Goal: Information Seeking & Learning: Compare options

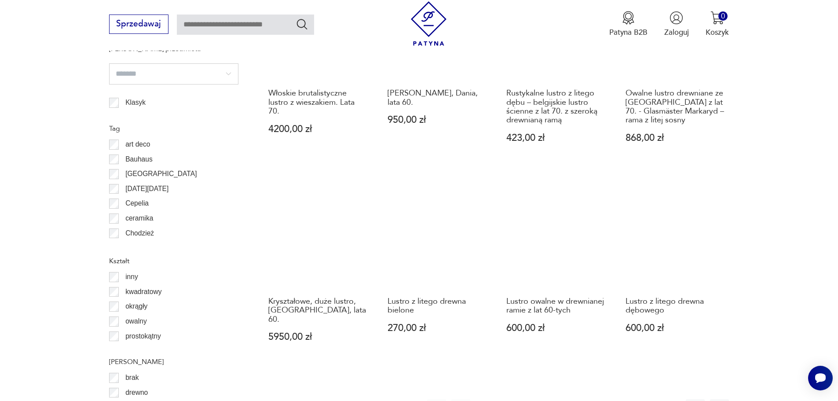
scroll to position [908, 0]
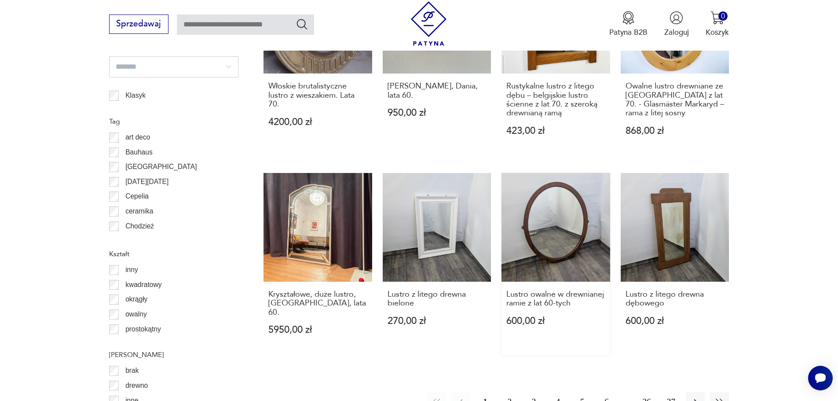
click at [555, 219] on link "Lustro owalne w drewnianej ramie z lat 60-tych 600,00 zł" at bounding box center [555, 264] width 109 height 182
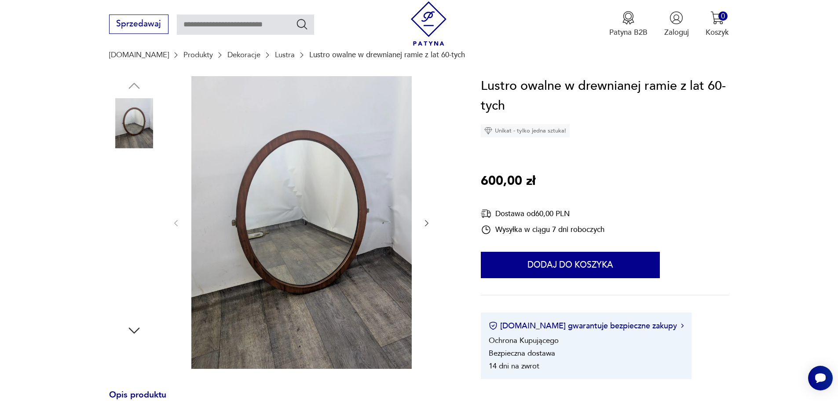
scroll to position [88, 0]
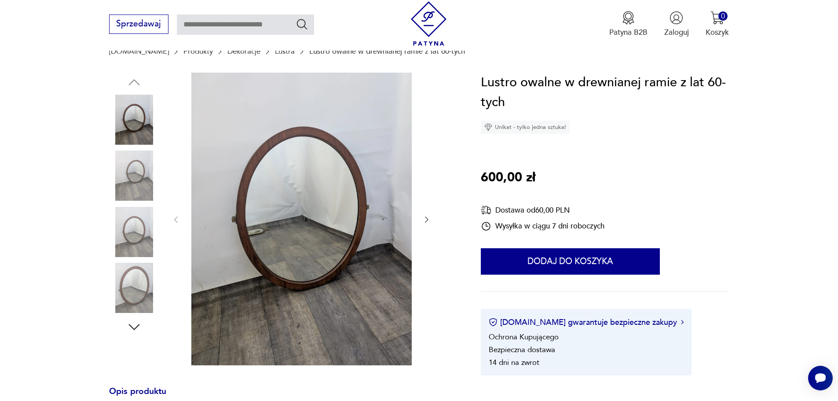
click at [130, 179] on img at bounding box center [134, 175] width 50 height 50
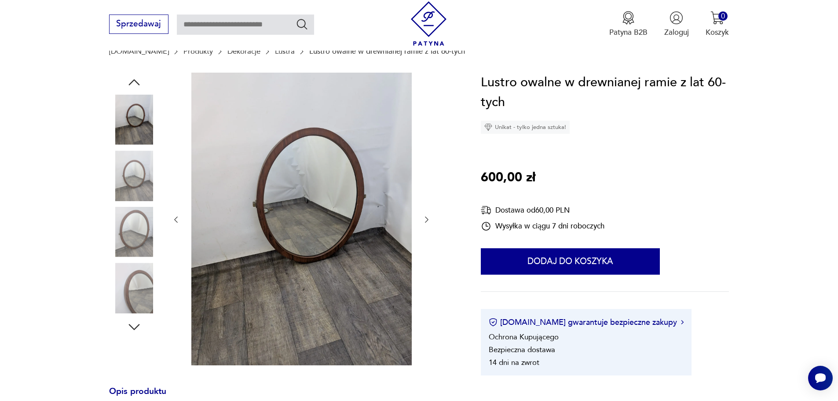
click at [147, 230] on img at bounding box center [134, 232] width 50 height 50
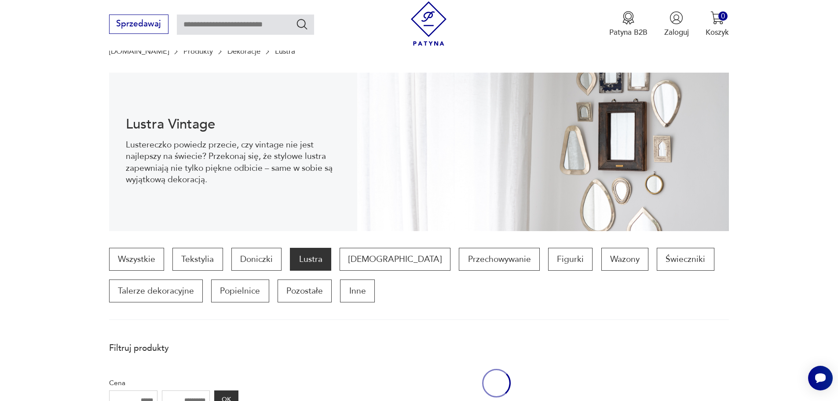
scroll to position [1005, 0]
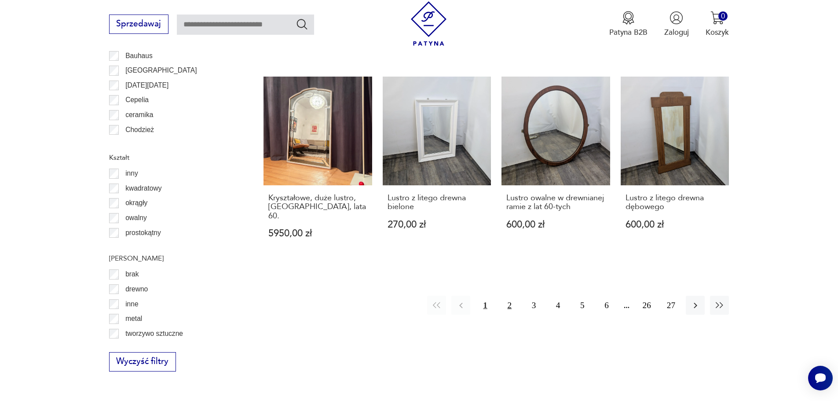
click at [511, 296] on button "2" at bounding box center [509, 305] width 19 height 19
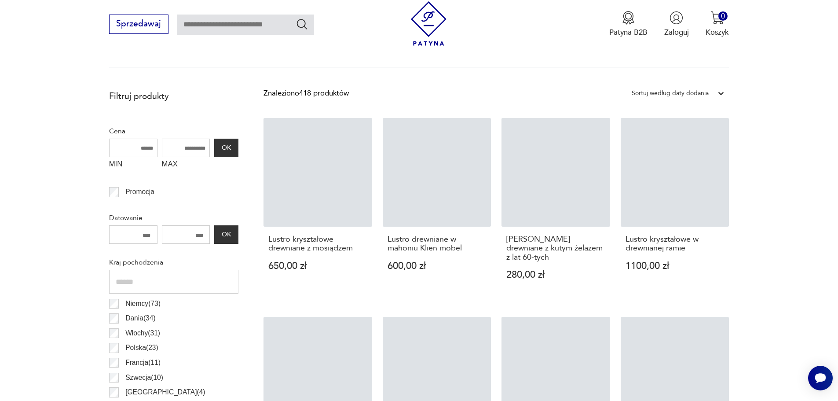
scroll to position [293, 0]
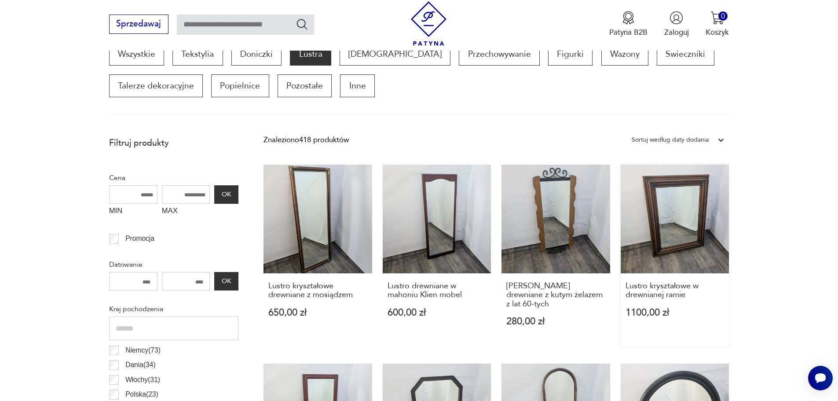
click at [691, 219] on link "Lustro kryształowe w drewnianej ramie 1100,00 zł" at bounding box center [675, 256] width 109 height 182
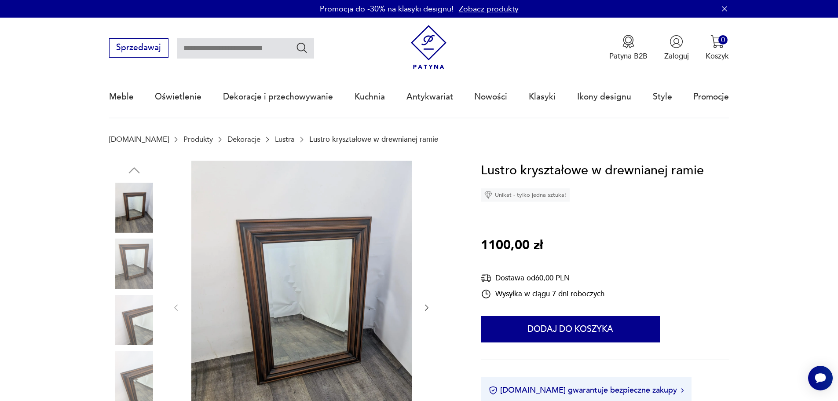
click at [134, 259] on img at bounding box center [134, 263] width 50 height 50
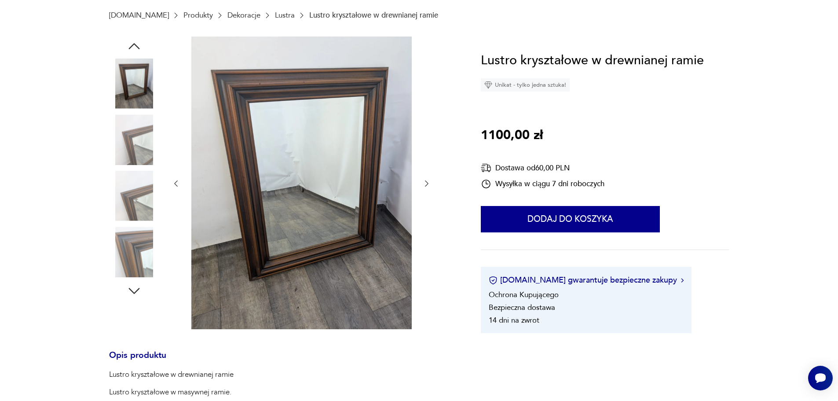
scroll to position [132, 0]
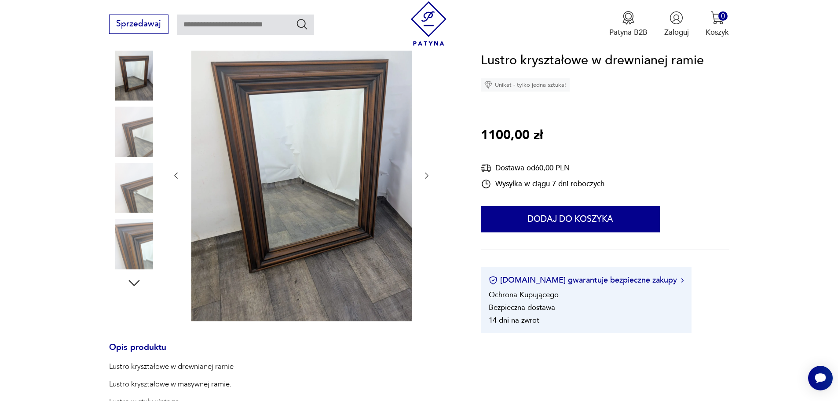
click at [147, 194] on img at bounding box center [134, 188] width 50 height 50
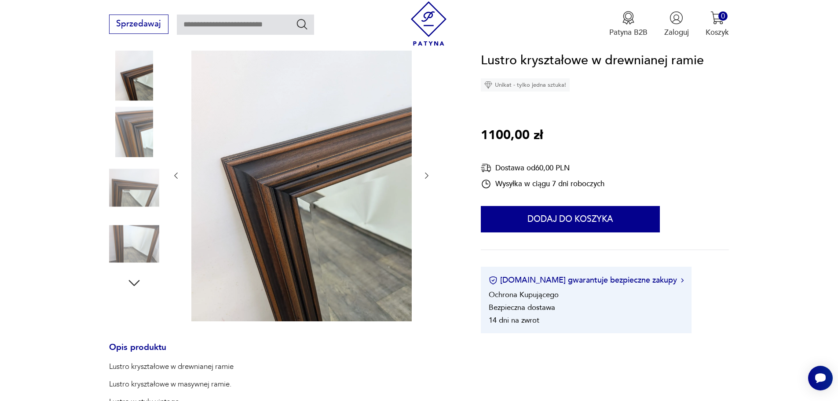
click at [145, 232] on img at bounding box center [134, 244] width 50 height 50
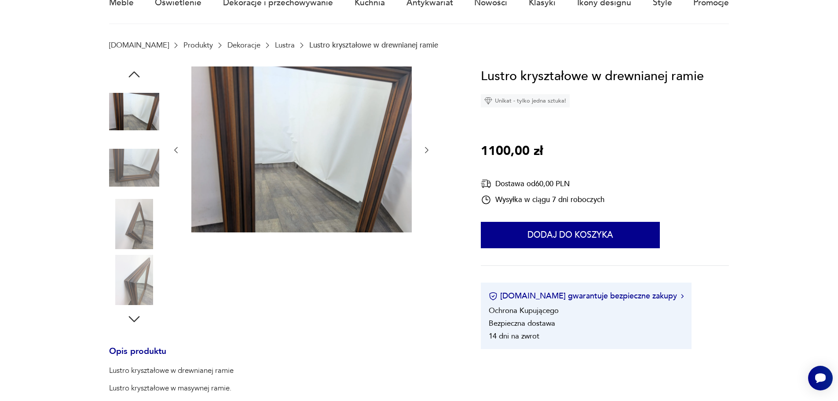
scroll to position [44, 0]
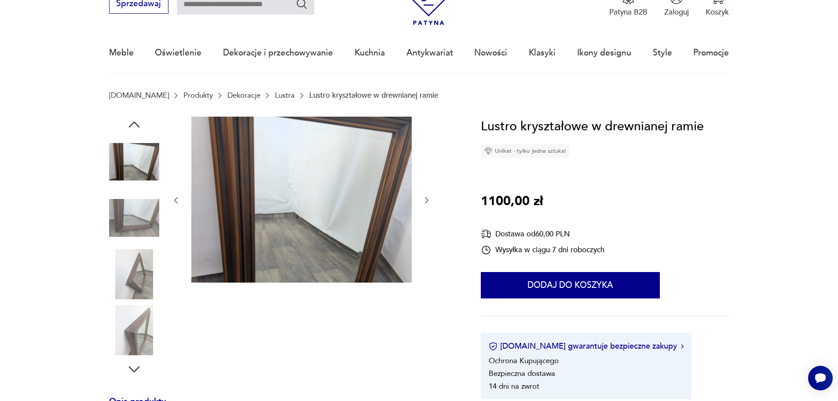
click at [135, 216] on img at bounding box center [134, 218] width 50 height 50
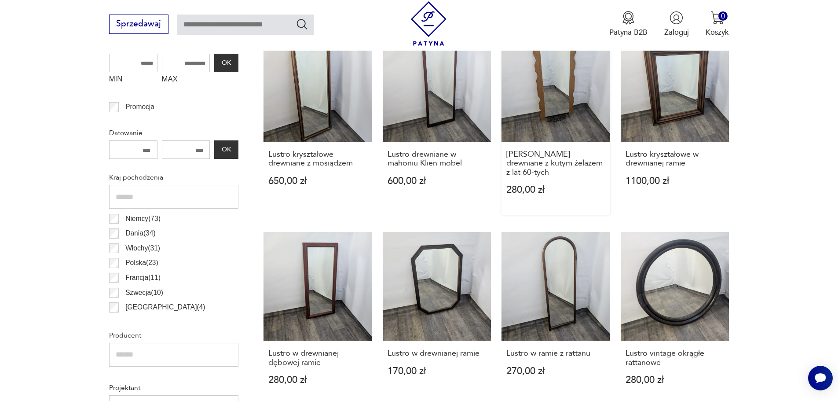
scroll to position [425, 0]
click at [314, 263] on link "Lustro w drewnianej dębowej ramie 280,00 zł" at bounding box center [317, 317] width 109 height 173
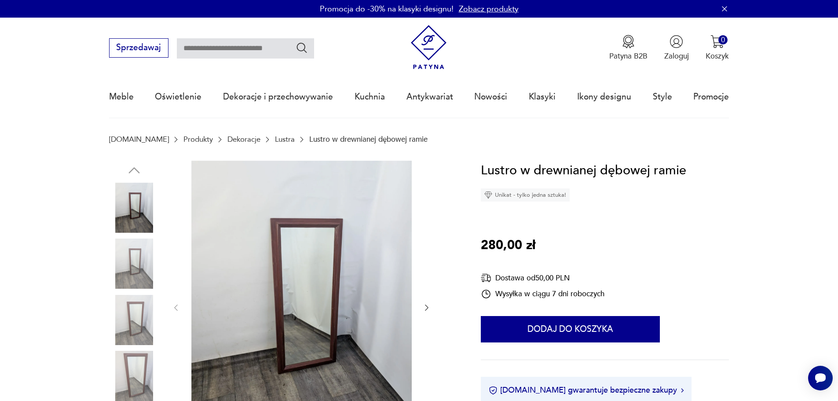
click at [296, 243] on img at bounding box center [301, 307] width 220 height 293
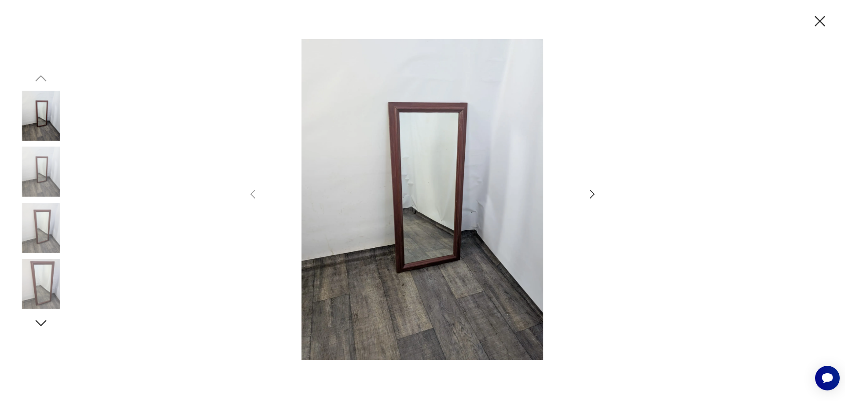
click at [43, 170] on img at bounding box center [41, 171] width 50 height 50
click at [46, 231] on img at bounding box center [41, 228] width 50 height 50
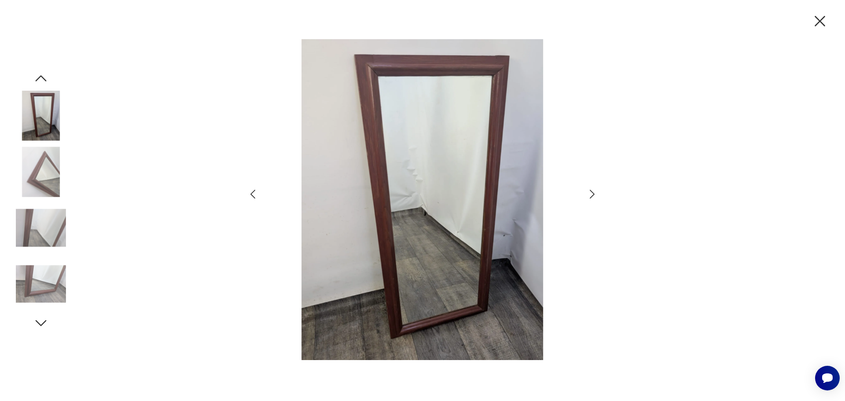
click at [46, 228] on img at bounding box center [41, 228] width 50 height 50
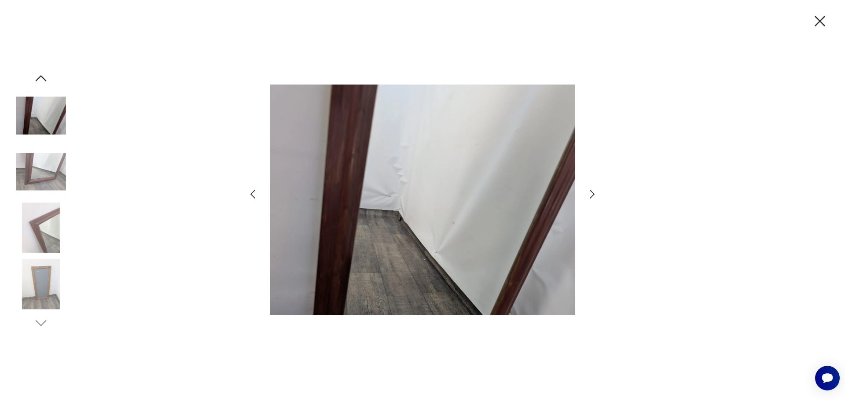
click at [51, 179] on img at bounding box center [41, 171] width 50 height 50
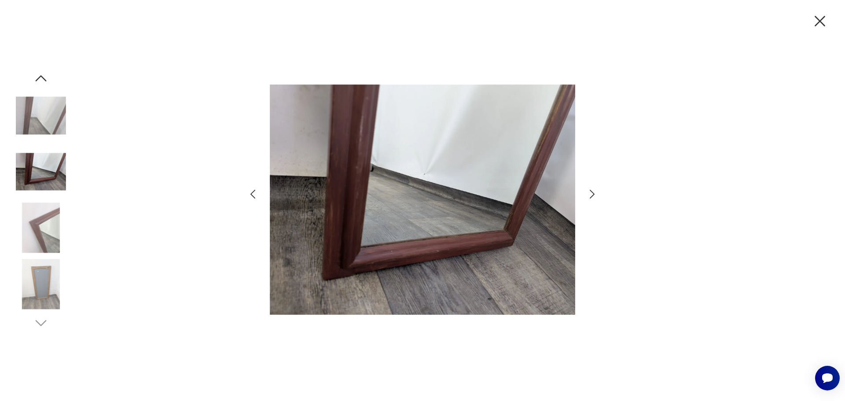
click at [31, 237] on img at bounding box center [41, 228] width 50 height 50
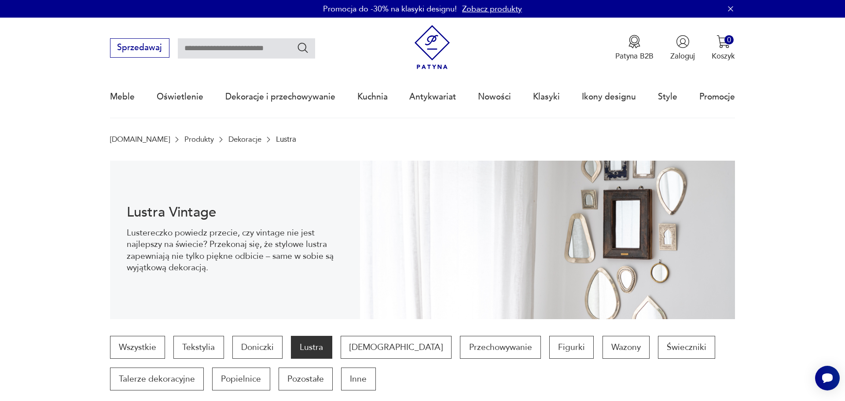
scroll to position [425, 0]
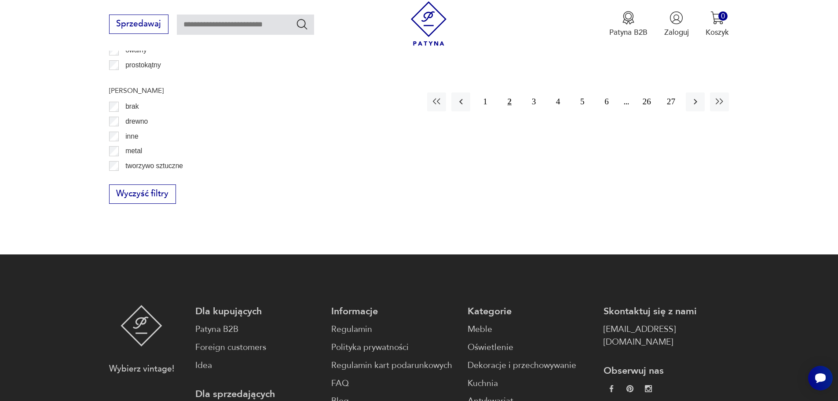
scroll to position [908, 0]
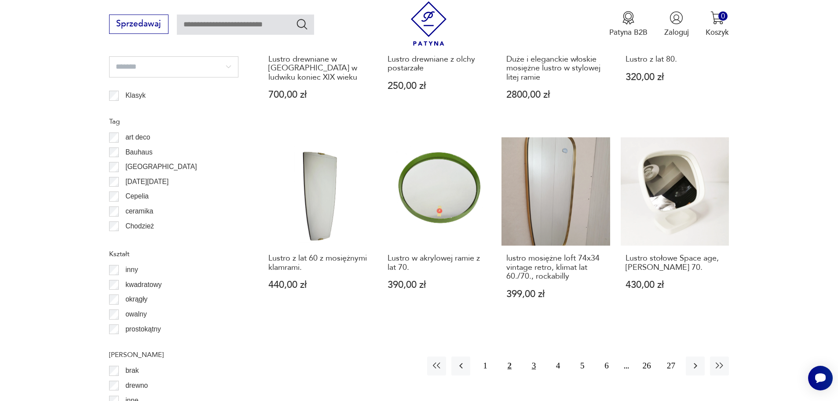
click at [532, 360] on button "3" at bounding box center [533, 365] width 19 height 19
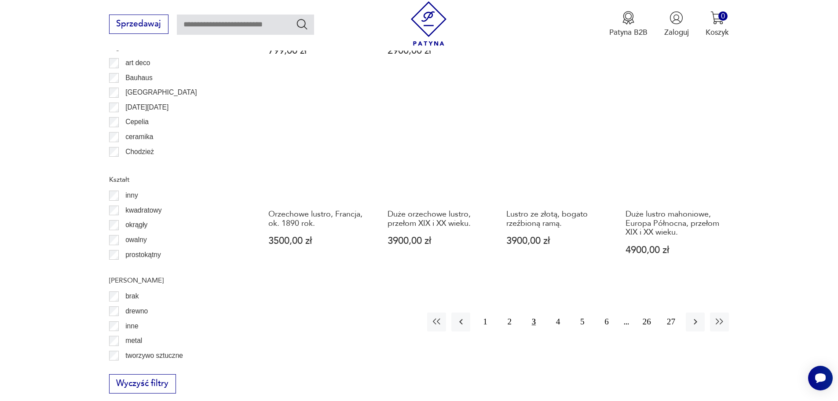
scroll to position [1129, 0]
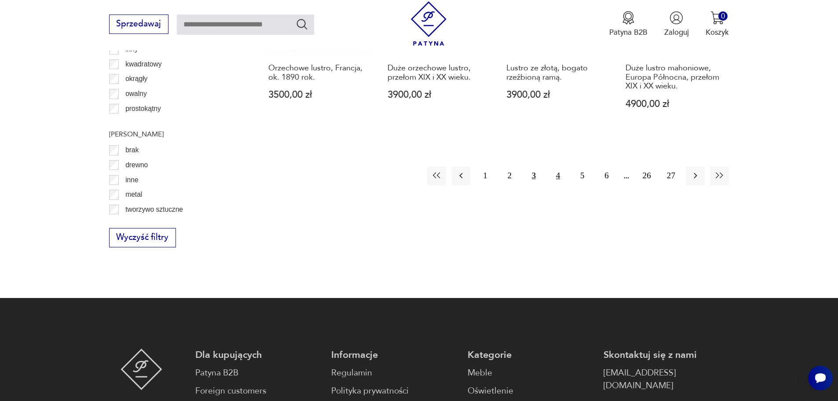
click at [558, 166] on button "4" at bounding box center [558, 175] width 19 height 19
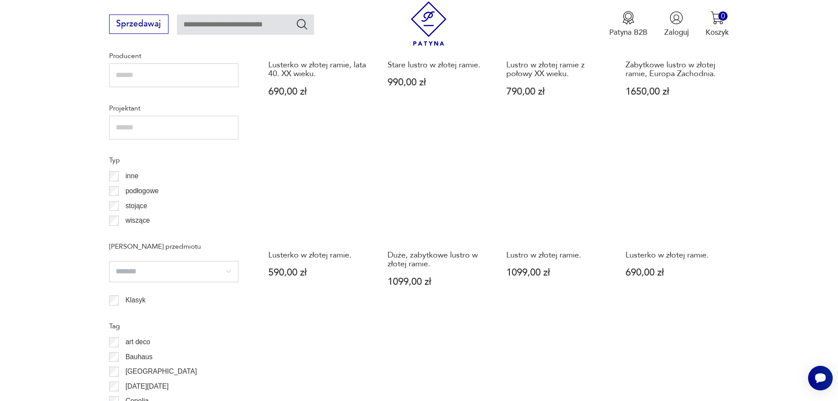
scroll to position [909, 0]
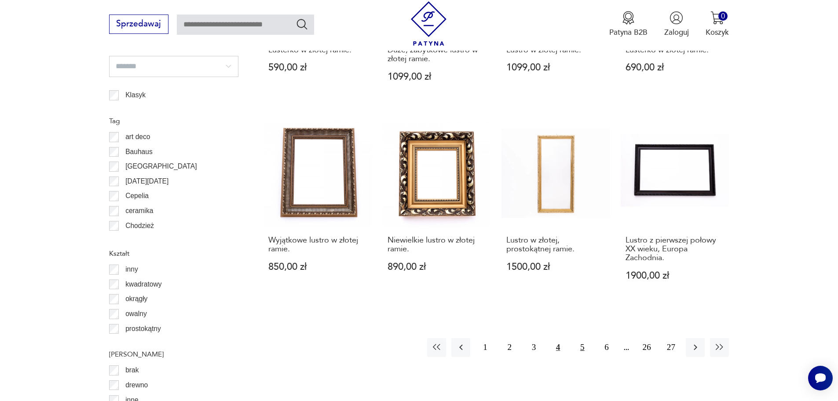
click at [583, 344] on button "5" at bounding box center [582, 347] width 19 height 19
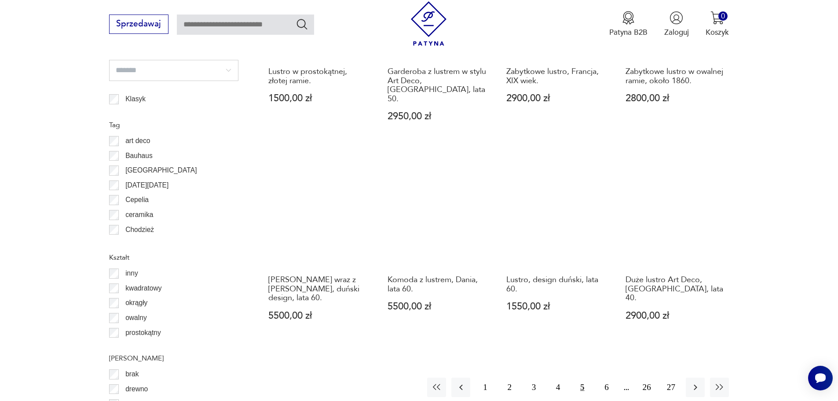
scroll to position [1085, 0]
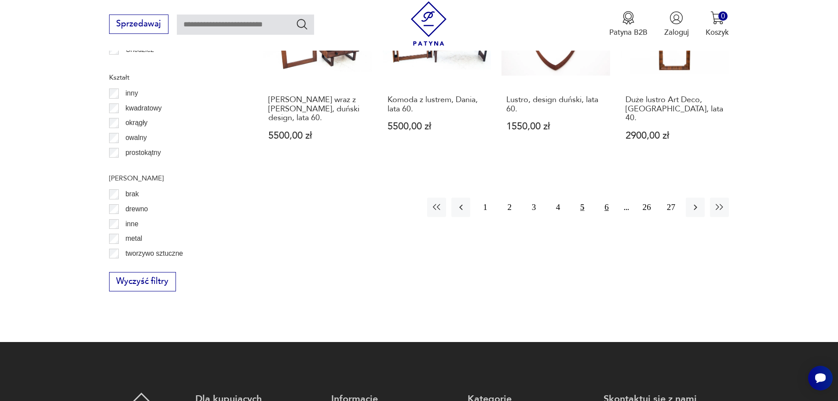
click at [602, 198] on button "6" at bounding box center [606, 207] width 19 height 19
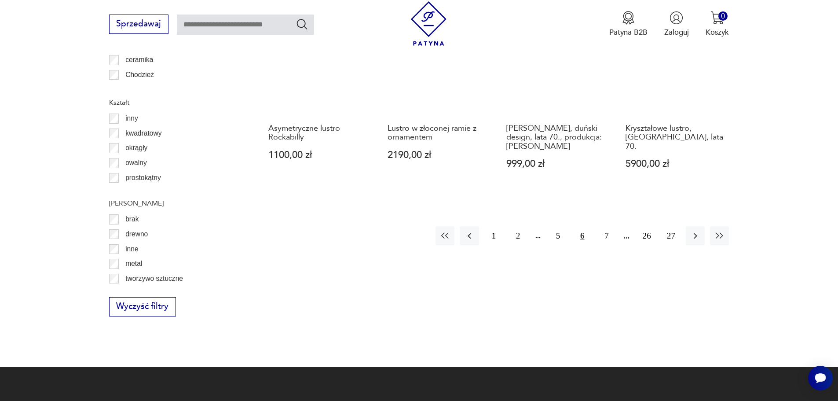
scroll to position [1173, 0]
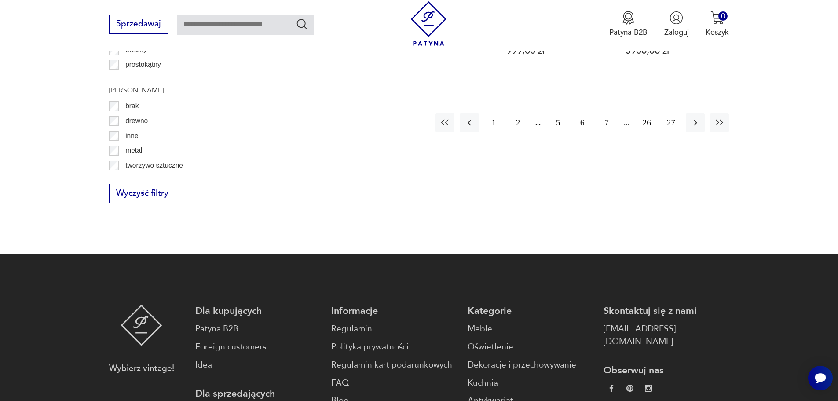
click at [604, 116] on button "7" at bounding box center [606, 122] width 19 height 19
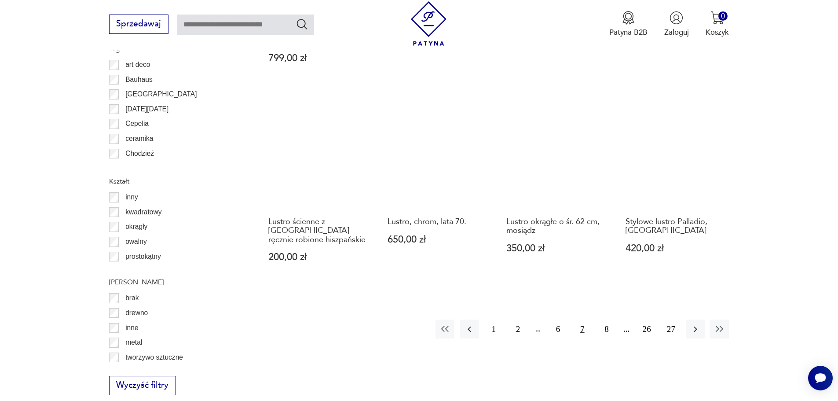
scroll to position [997, 0]
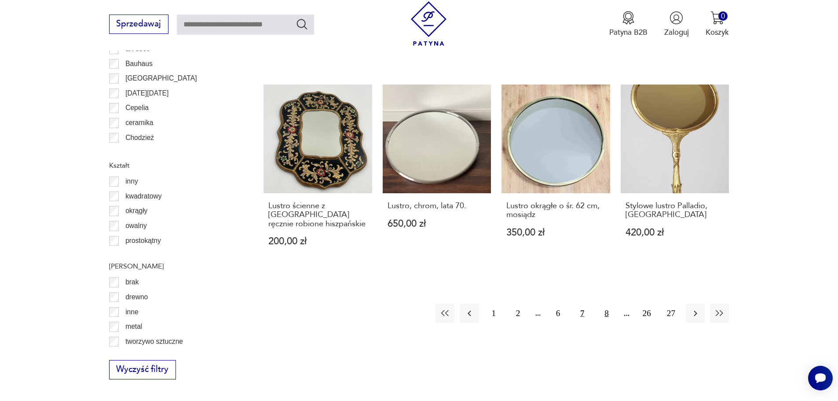
click at [609, 304] on button "8" at bounding box center [606, 313] width 19 height 19
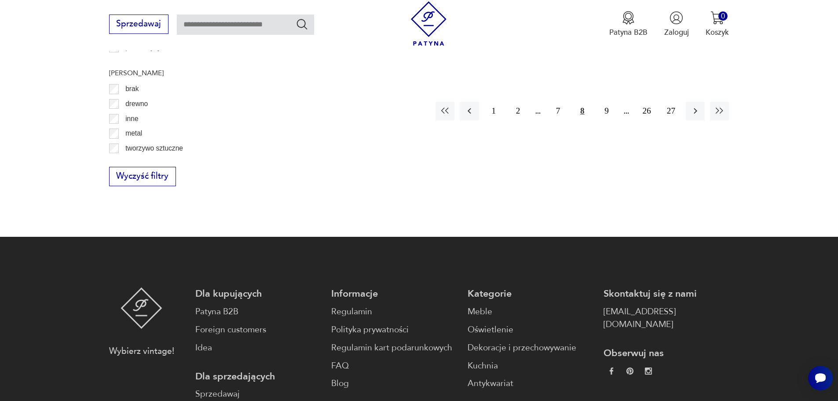
scroll to position [1085, 0]
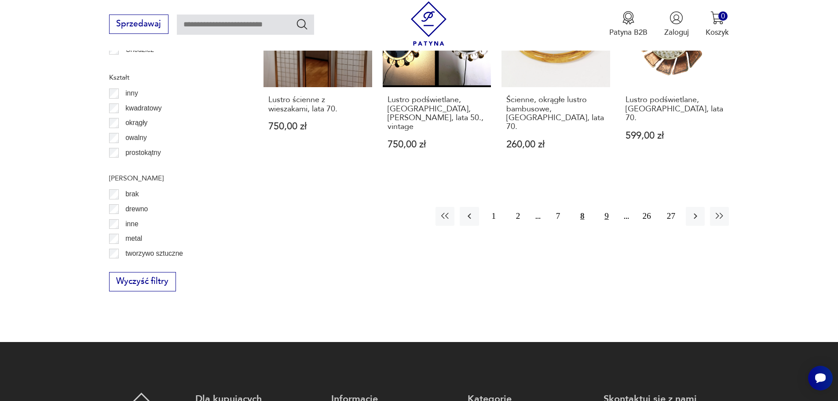
click at [606, 207] on button "9" at bounding box center [606, 216] width 19 height 19
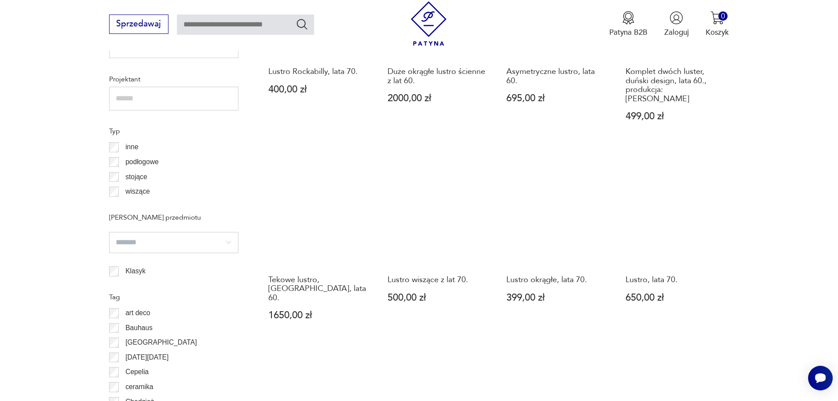
scroll to position [997, 0]
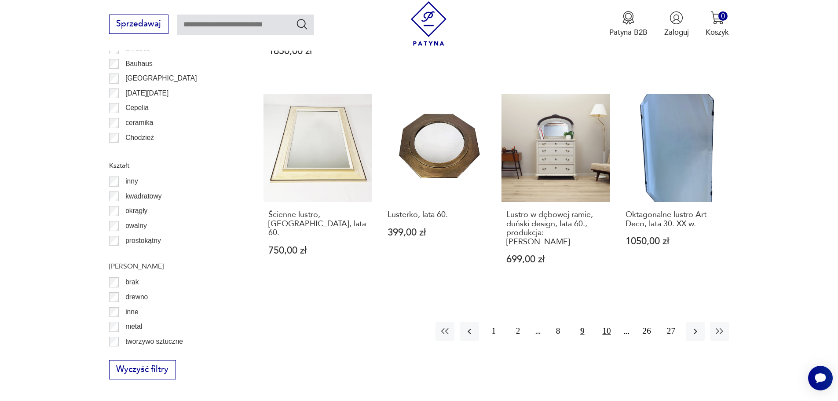
click at [607, 322] on button "10" at bounding box center [606, 331] width 19 height 19
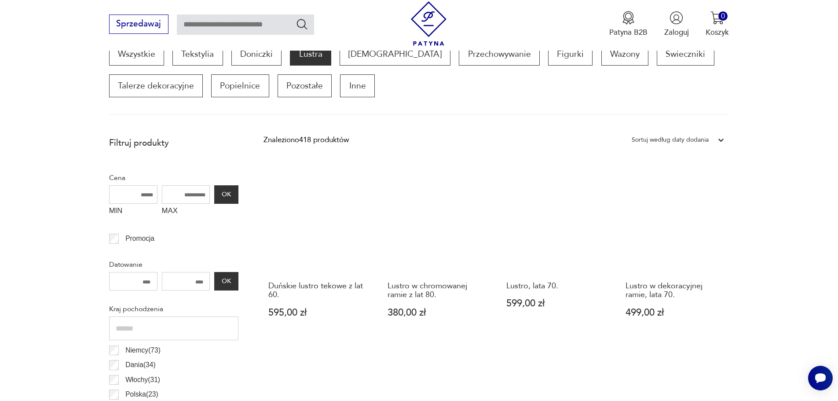
scroll to position [601, 0]
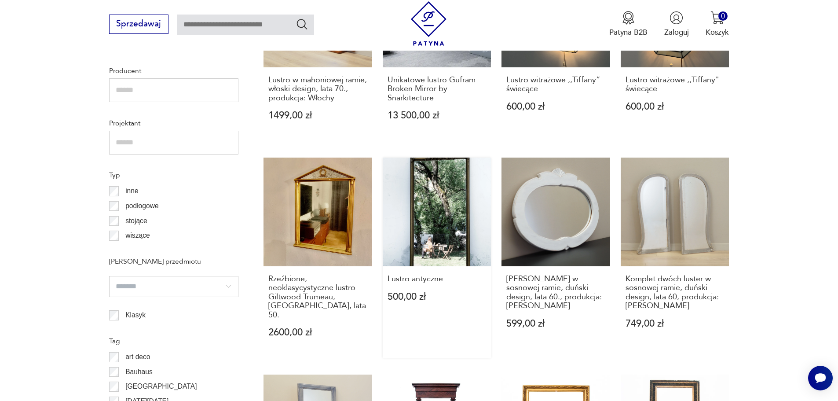
click at [461, 187] on link "Lustro antyczne 500,00 zł" at bounding box center [437, 257] width 109 height 200
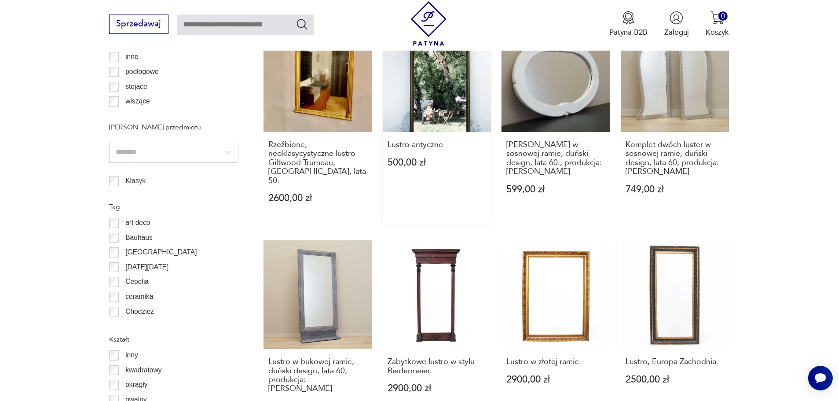
scroll to position [1006, 0]
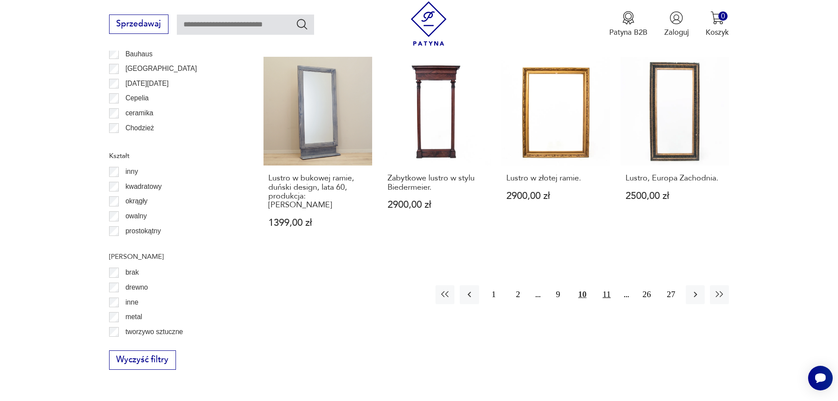
click at [606, 285] on button "11" at bounding box center [606, 294] width 19 height 19
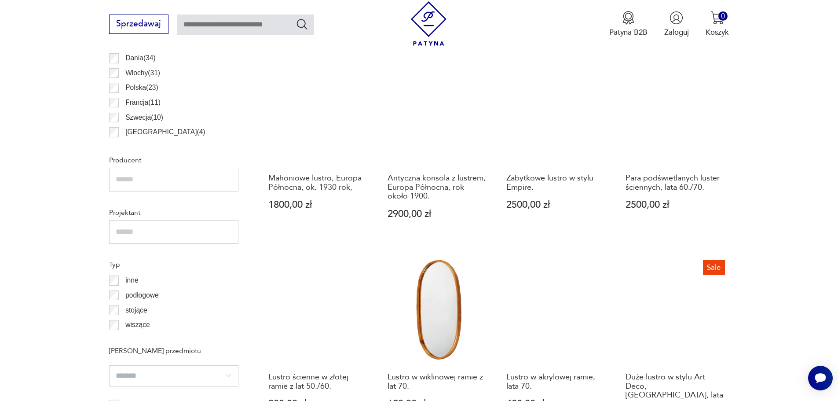
scroll to position [601, 0]
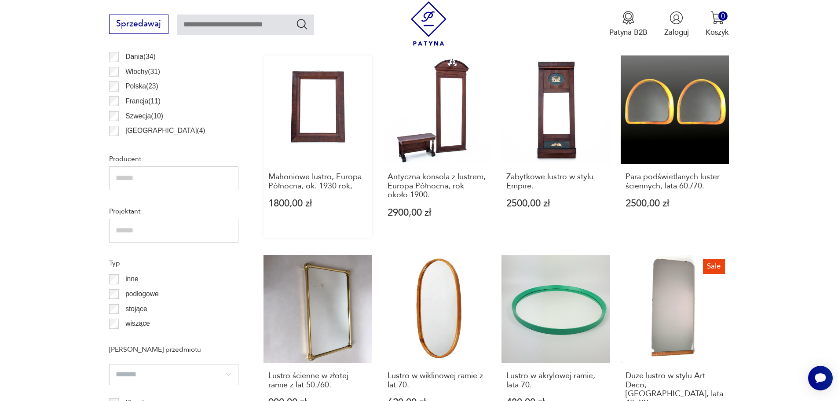
click at [315, 129] on link "Mahoniowe lustro, Europa Północna, ok. 1930 rok, 1800,00 zł" at bounding box center [317, 146] width 109 height 182
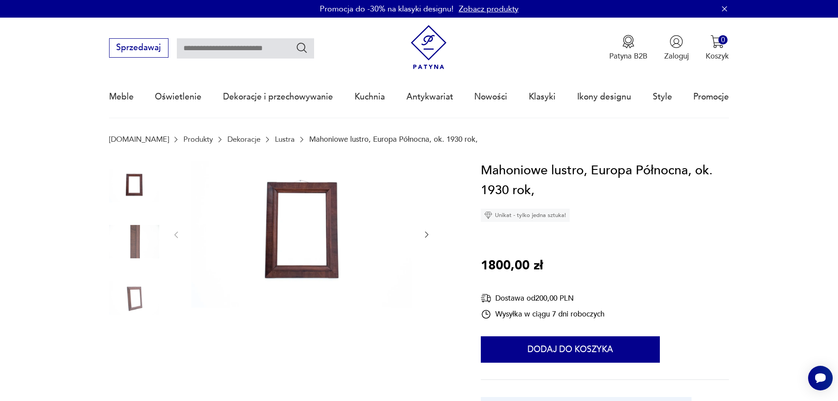
click at [335, 234] on img at bounding box center [301, 234] width 220 height 147
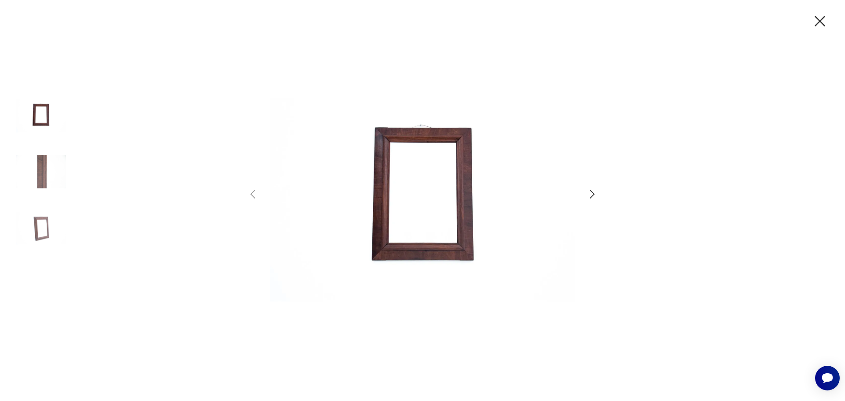
click at [596, 196] on icon "button" at bounding box center [591, 194] width 13 height 13
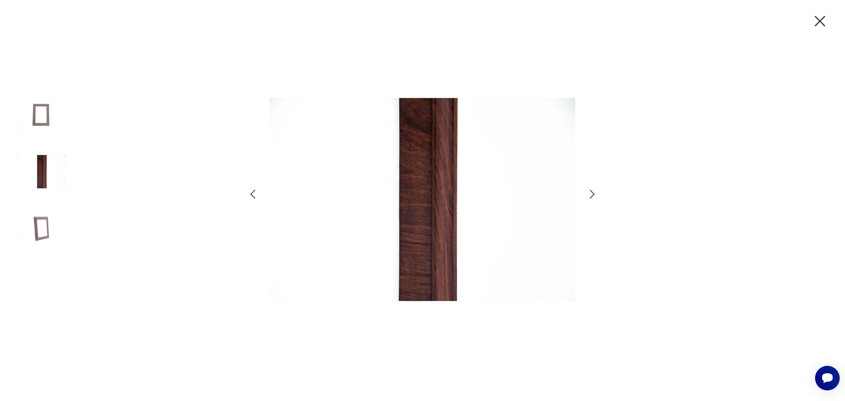
click at [589, 198] on icon "button" at bounding box center [591, 194] width 13 height 13
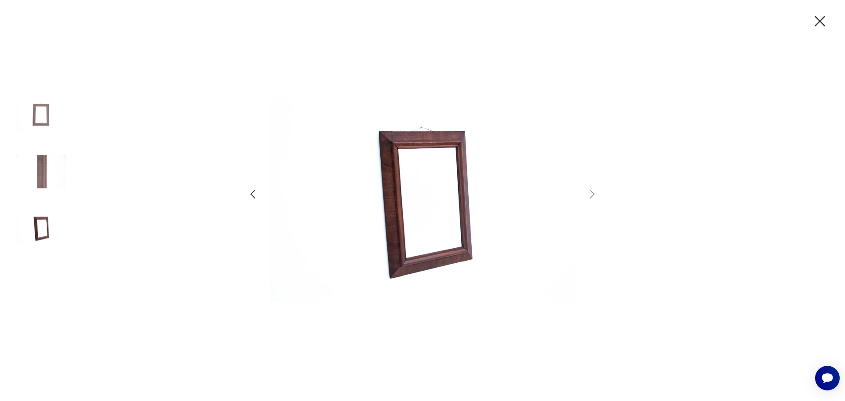
click at [40, 163] on img at bounding box center [41, 171] width 50 height 50
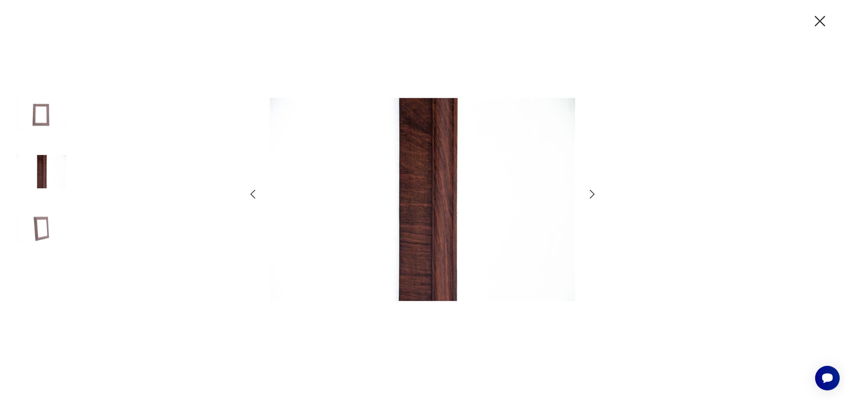
click at [817, 24] on icon "button" at bounding box center [819, 21] width 11 height 11
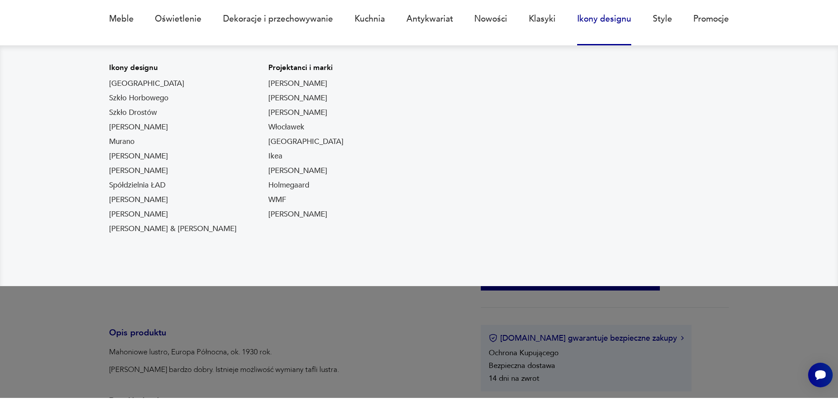
scroll to position [132, 0]
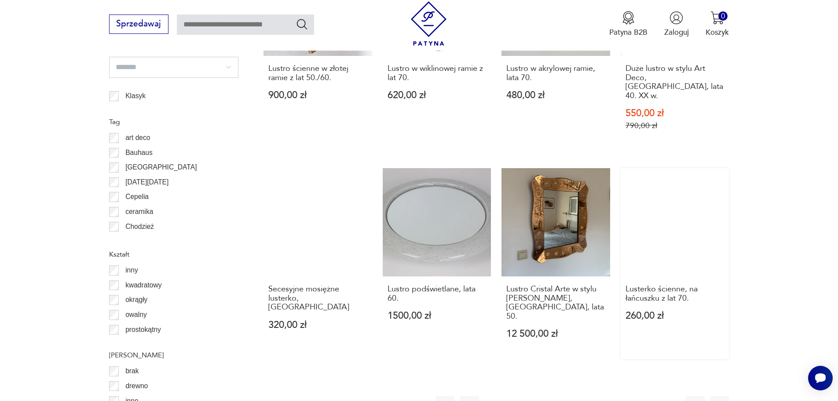
scroll to position [909, 0]
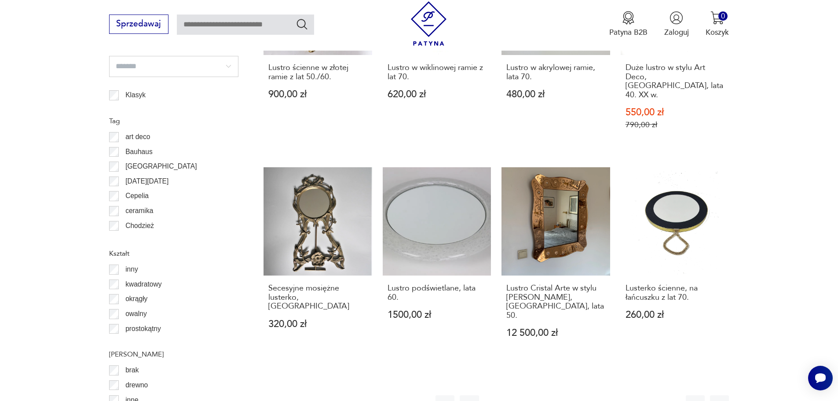
click at [609, 395] on button "12" at bounding box center [606, 404] width 19 height 19
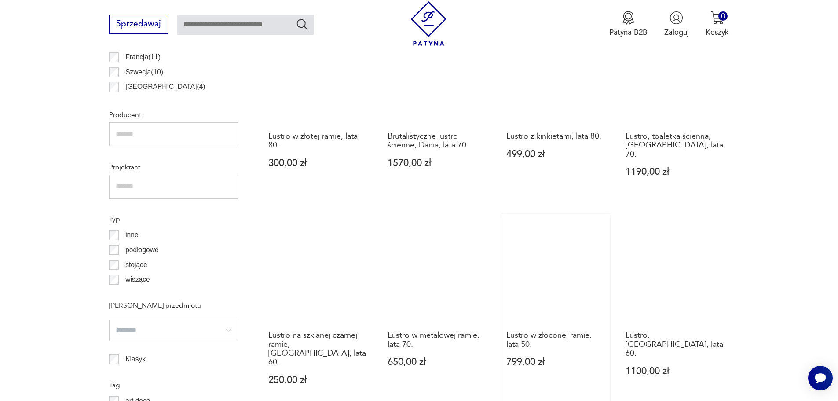
scroll to position [909, 0]
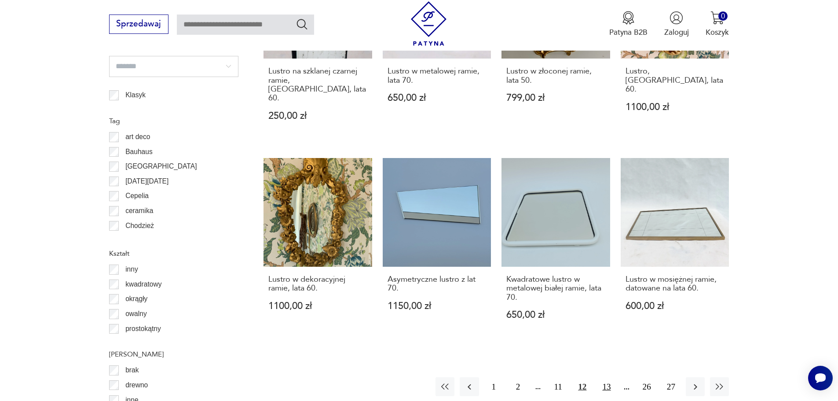
click at [604, 377] on button "13" at bounding box center [606, 386] width 19 height 19
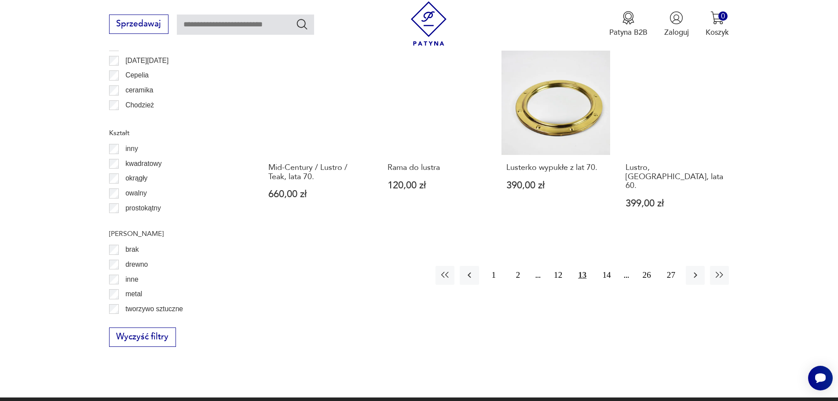
scroll to position [953, 0]
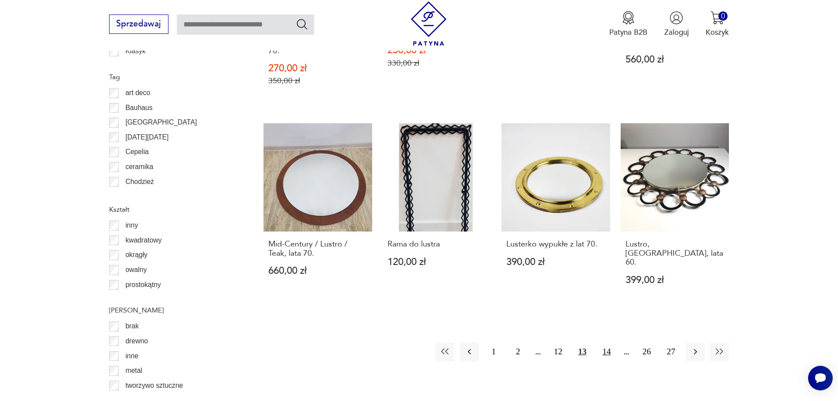
click at [607, 342] on button "14" at bounding box center [606, 351] width 19 height 19
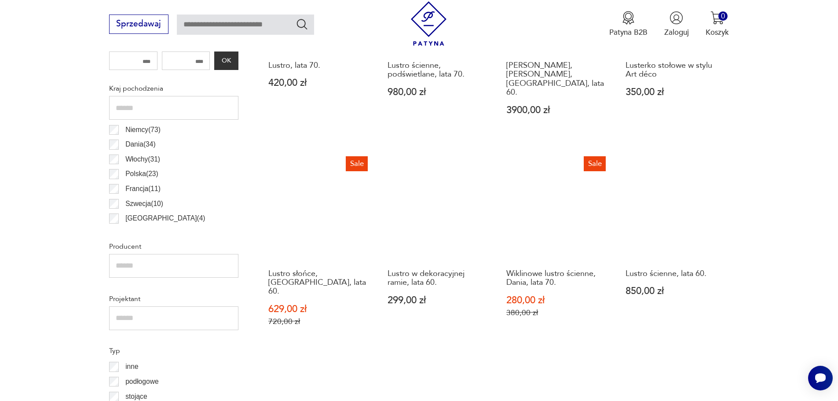
scroll to position [513, 0]
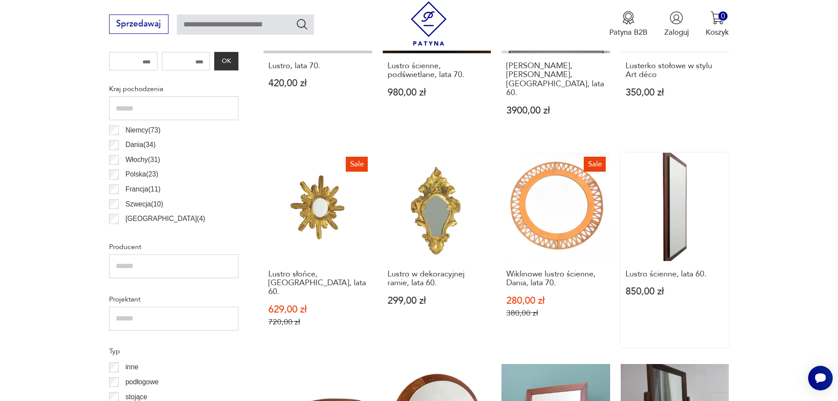
click at [685, 168] on link "Lustro ścienne, lata 60. 850,00 zł" at bounding box center [675, 250] width 109 height 194
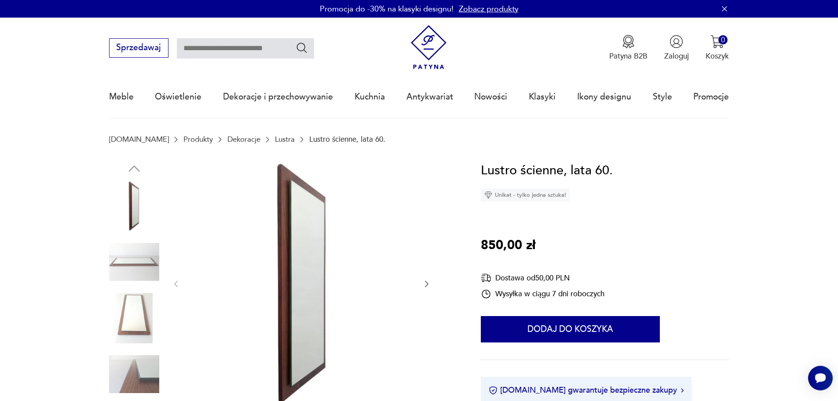
click at [135, 316] on img at bounding box center [134, 318] width 50 height 50
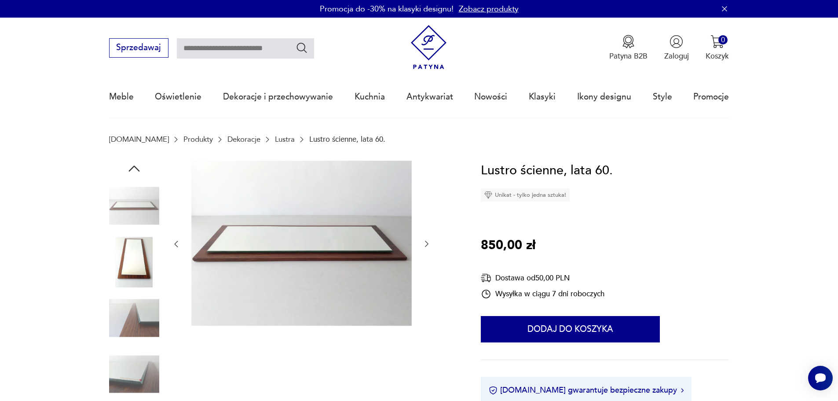
click at [143, 362] on img at bounding box center [134, 374] width 50 height 50
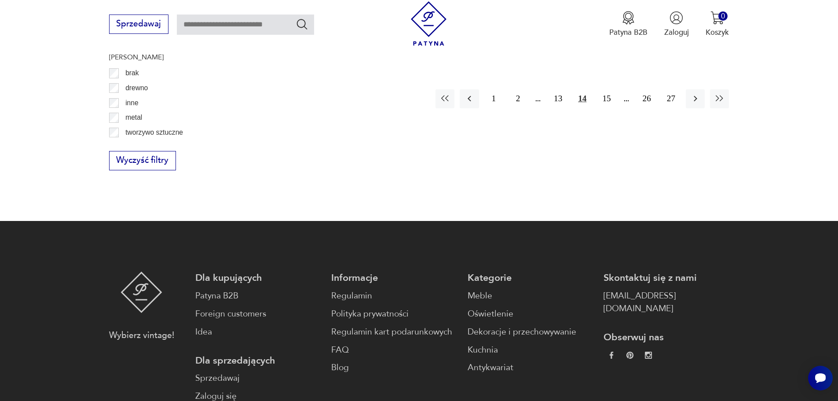
scroll to position [1129, 0]
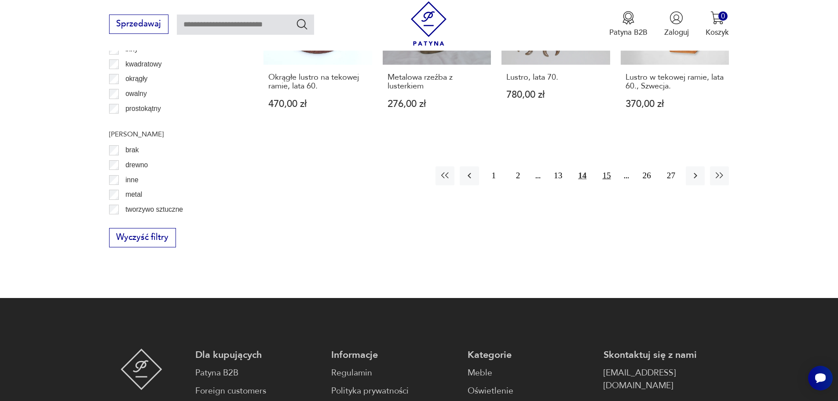
click at [607, 166] on button "15" at bounding box center [606, 175] width 19 height 19
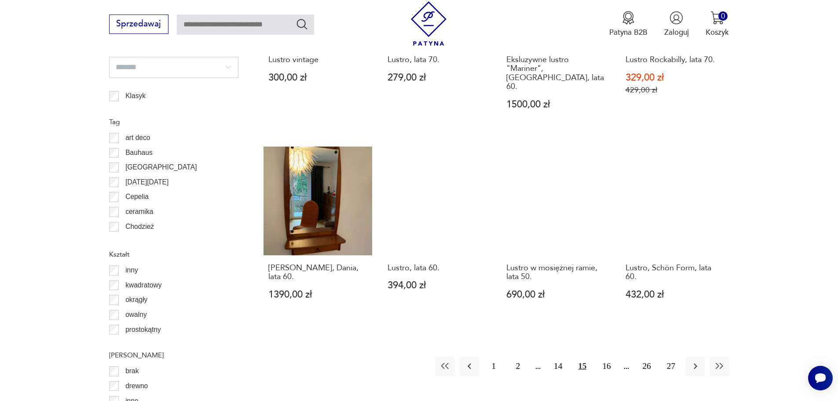
scroll to position [909, 0]
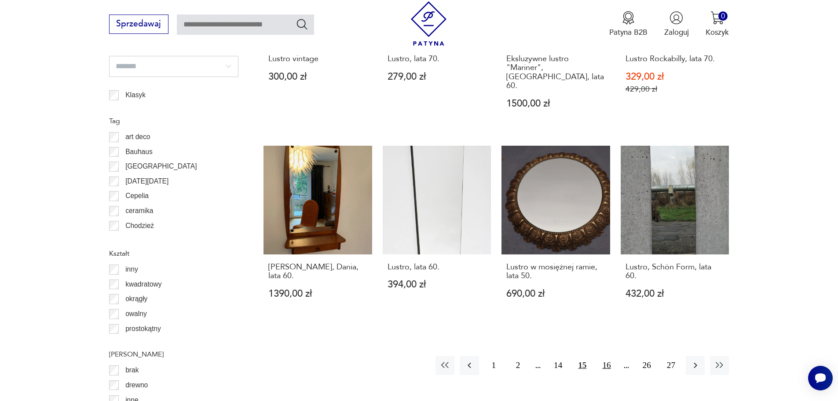
click at [607, 358] on button "16" at bounding box center [606, 365] width 19 height 19
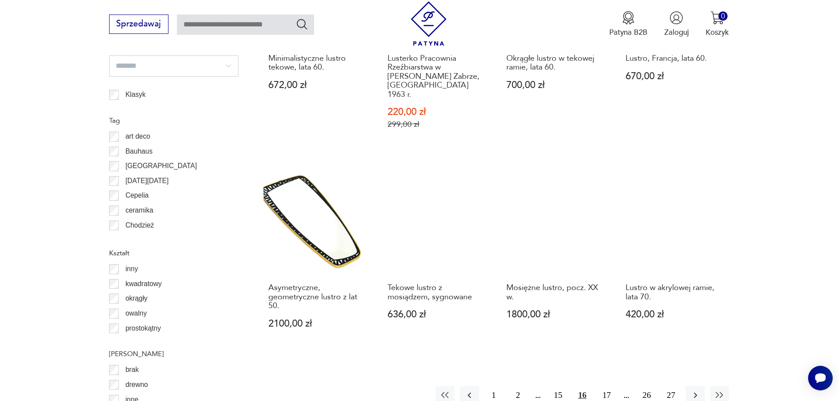
scroll to position [909, 0]
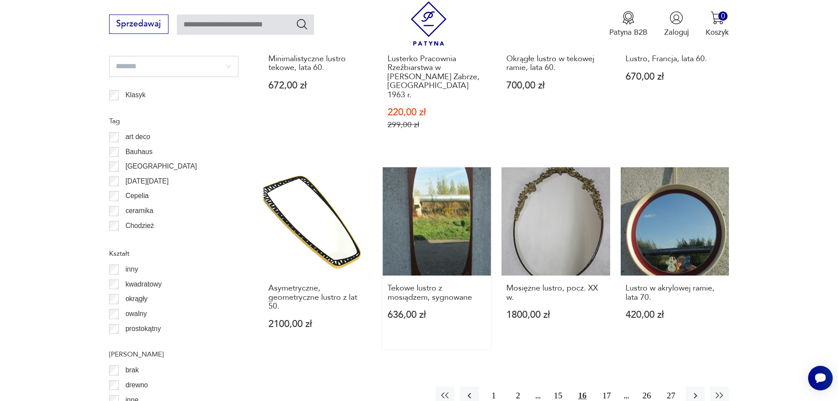
click at [436, 194] on link "Tekowe lustro z mosiądzem, sygnowane 636,00 zł" at bounding box center [437, 258] width 109 height 182
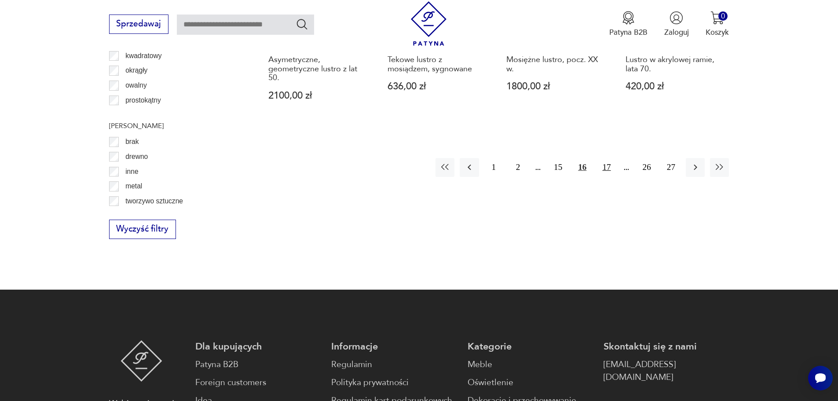
click at [605, 158] on button "17" at bounding box center [606, 167] width 19 height 19
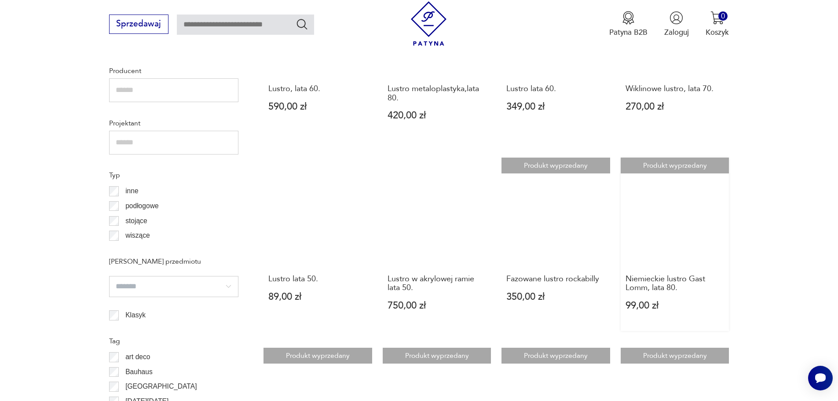
scroll to position [953, 0]
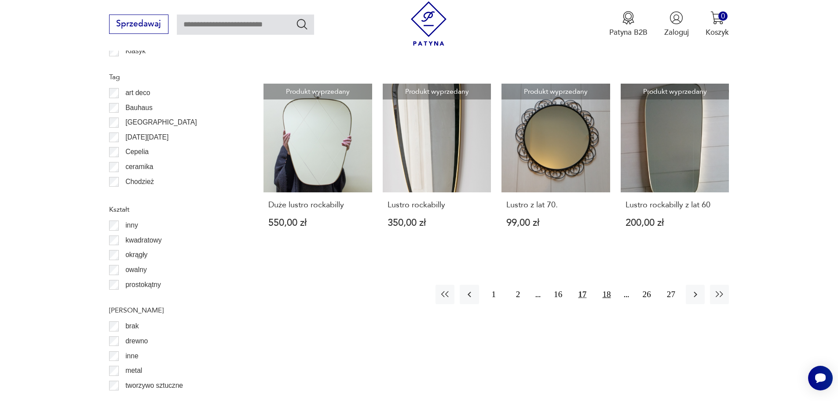
click at [604, 285] on button "18" at bounding box center [606, 294] width 19 height 19
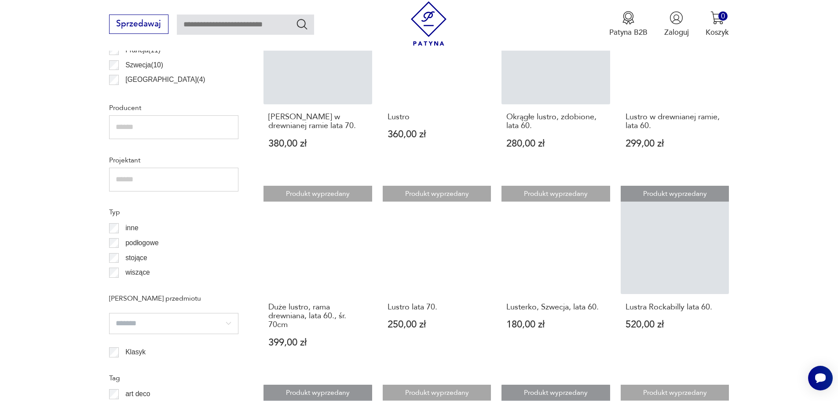
scroll to position [821, 0]
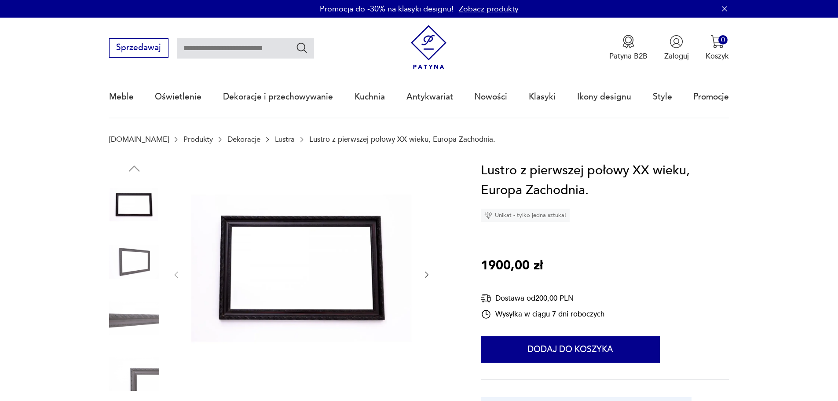
click at [315, 225] on img at bounding box center [301, 274] width 220 height 227
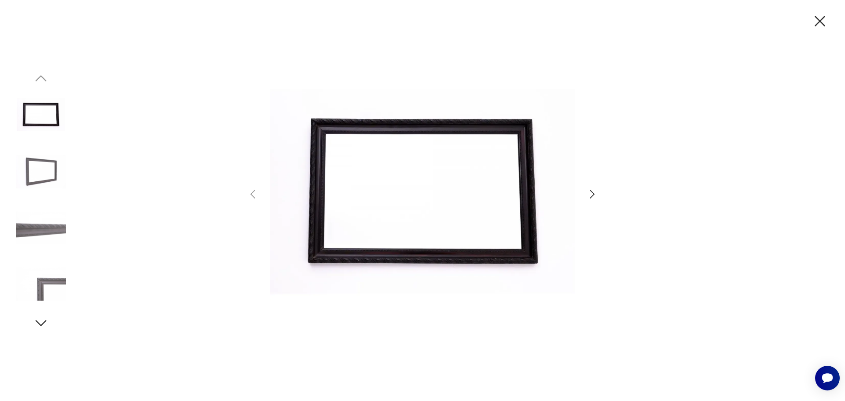
click at [591, 190] on icon "button" at bounding box center [591, 194] width 13 height 13
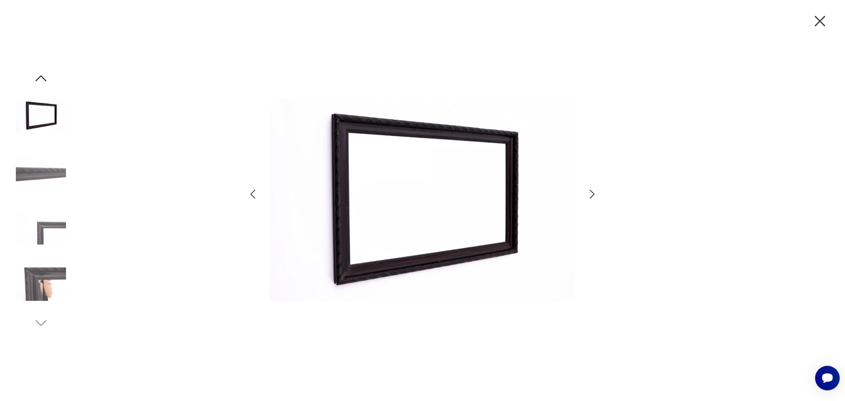
click at [591, 190] on icon "button" at bounding box center [591, 194] width 13 height 13
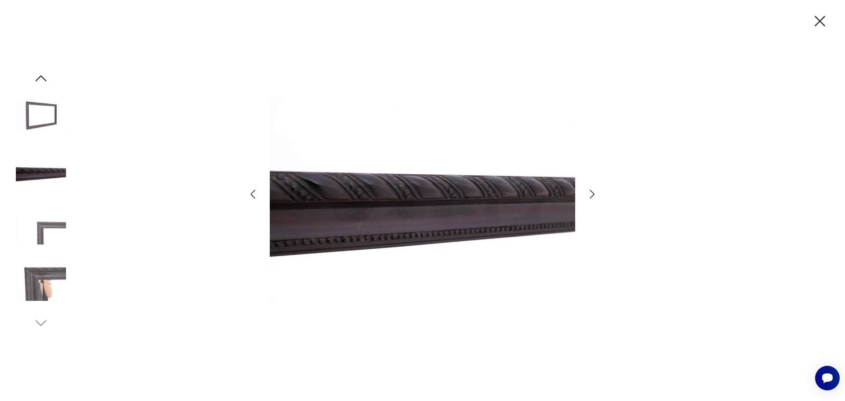
click at [591, 190] on icon "button" at bounding box center [591, 194] width 13 height 13
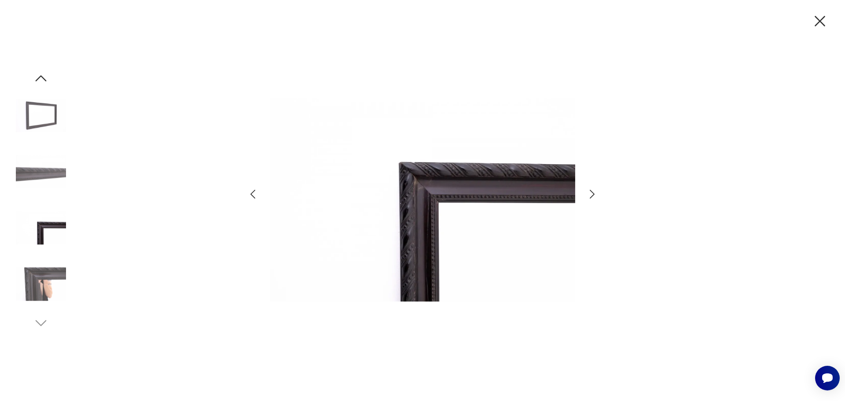
click at [591, 190] on icon "button" at bounding box center [591, 194] width 13 height 13
